Goal: Task Accomplishment & Management: Manage account settings

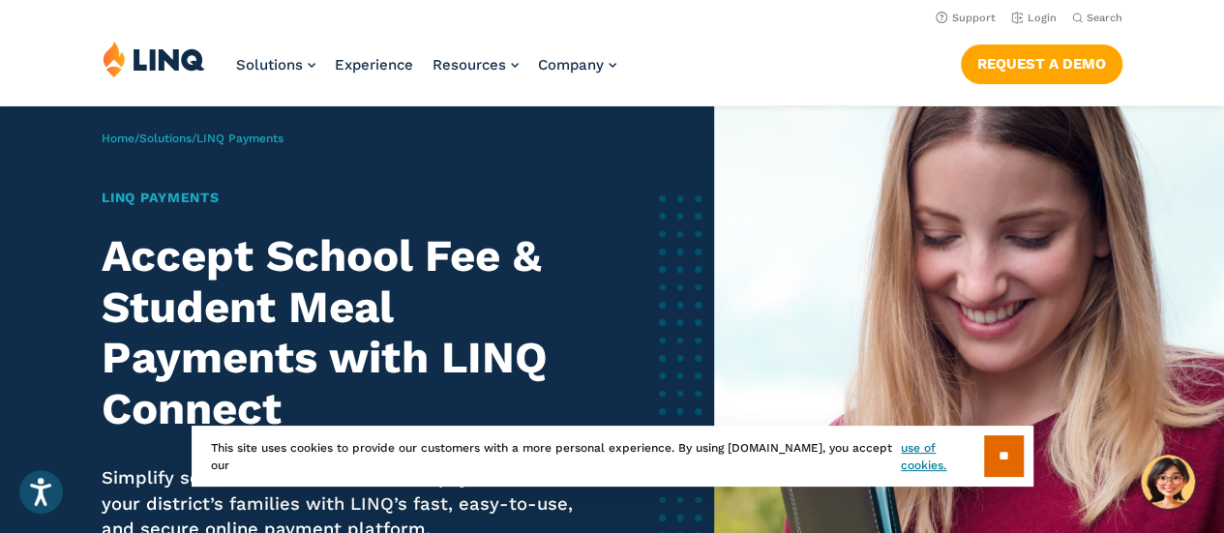
click at [316, 239] on h2 "Accept School Fee & Student Meal Payments with LINQ Connect" at bounding box center [343, 332] width 482 height 203
click at [1034, 15] on link "Login" at bounding box center [1033, 18] width 45 height 13
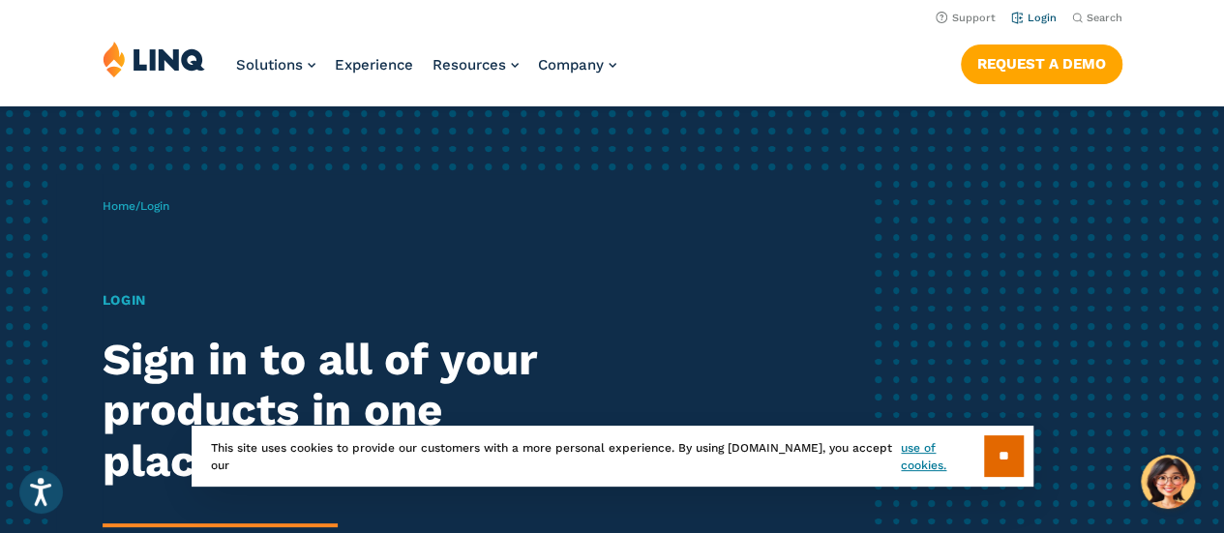
click at [1036, 18] on link "Login" at bounding box center [1033, 18] width 45 height 13
click at [990, 445] on input "**" at bounding box center [1004, 457] width 40 height 42
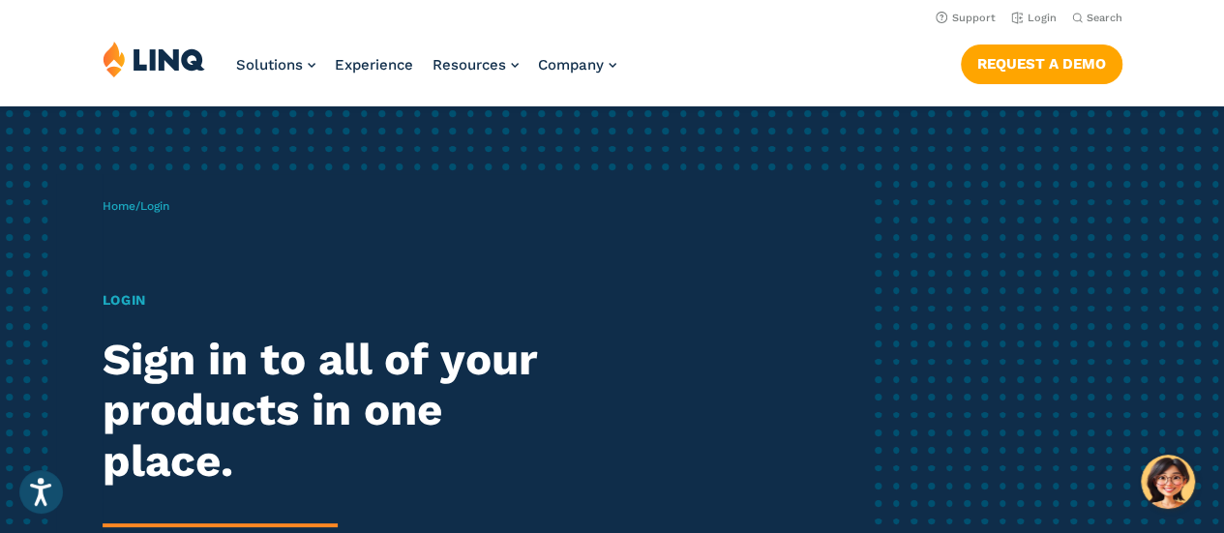
click at [123, 305] on h1 "Login" at bounding box center [338, 300] width 471 height 20
click at [225, 381] on h2 "Sign in to all of your products in one place." at bounding box center [338, 411] width 471 height 153
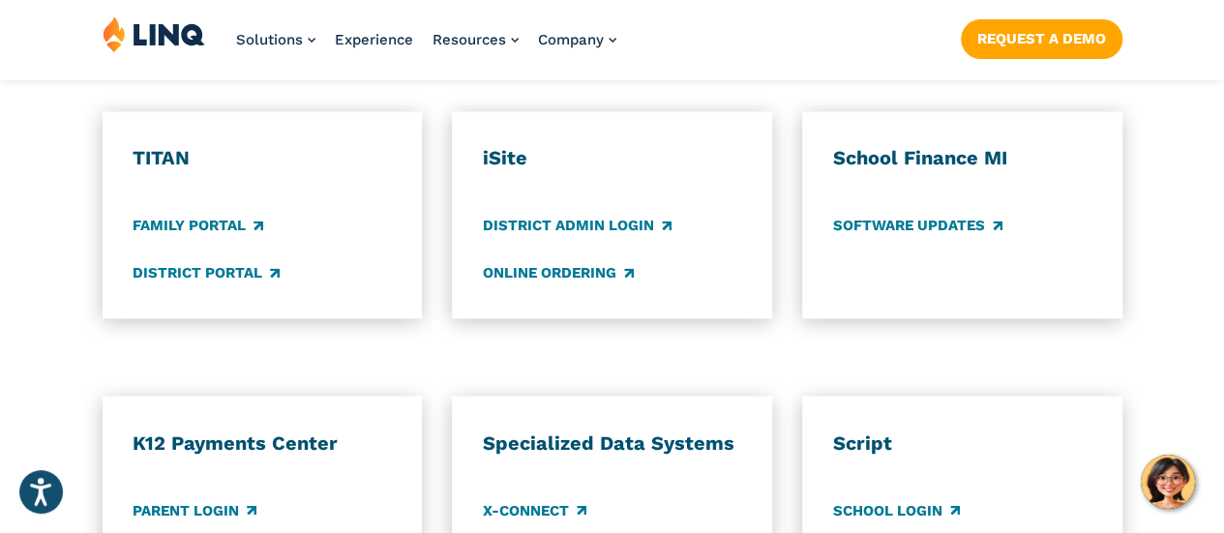
scroll to position [1703, 0]
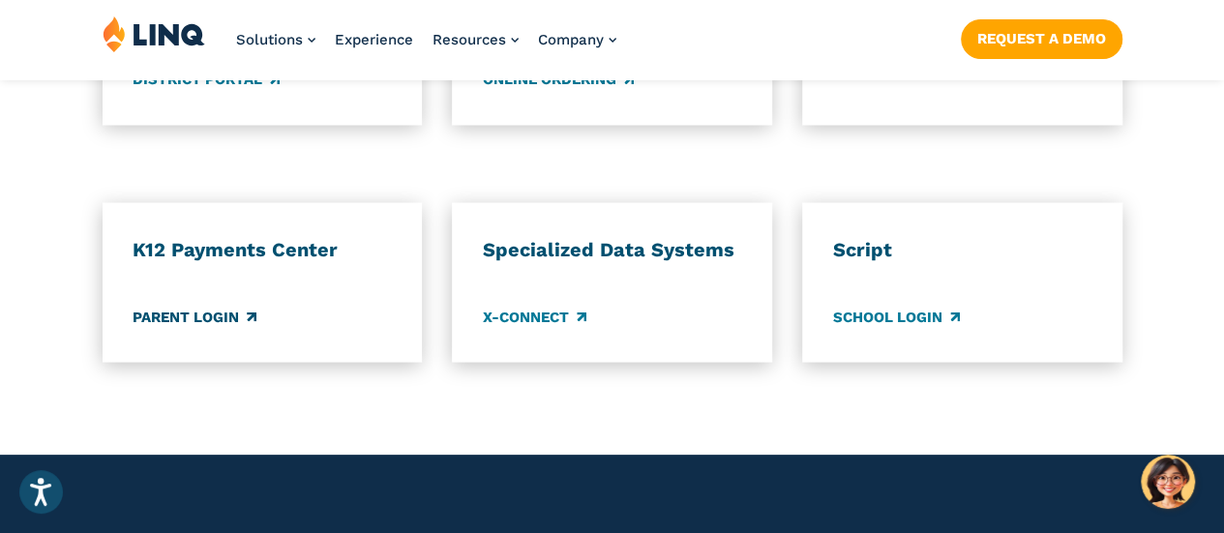
click at [185, 306] on link "Parent Login" at bounding box center [195, 316] width 124 height 21
